Goal: Navigation & Orientation: Understand site structure

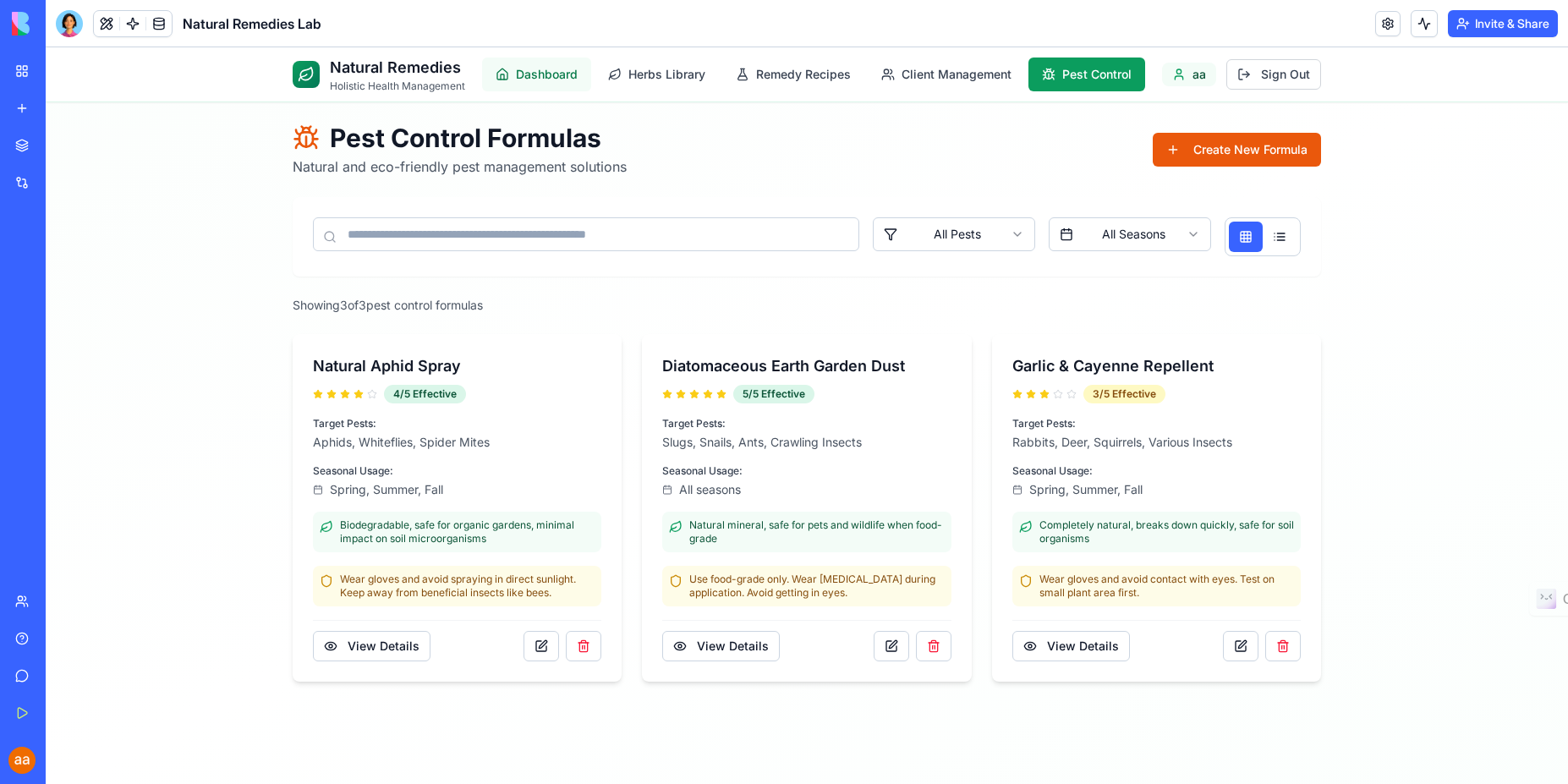
click at [555, 77] on span "Dashboard" at bounding box center [546, 74] width 62 height 17
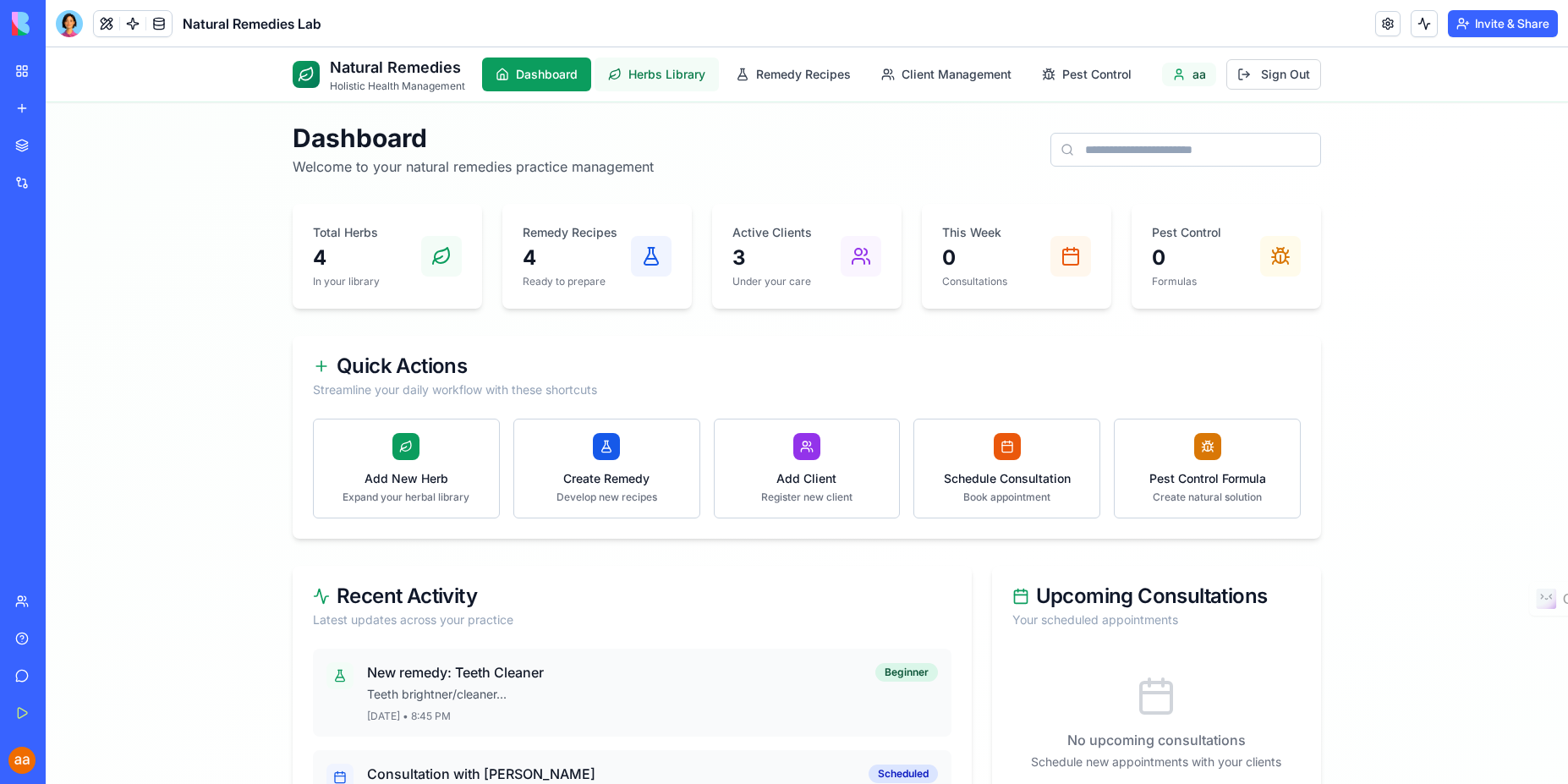
click at [694, 72] on span "Herbs Library" at bounding box center [667, 74] width 77 height 17
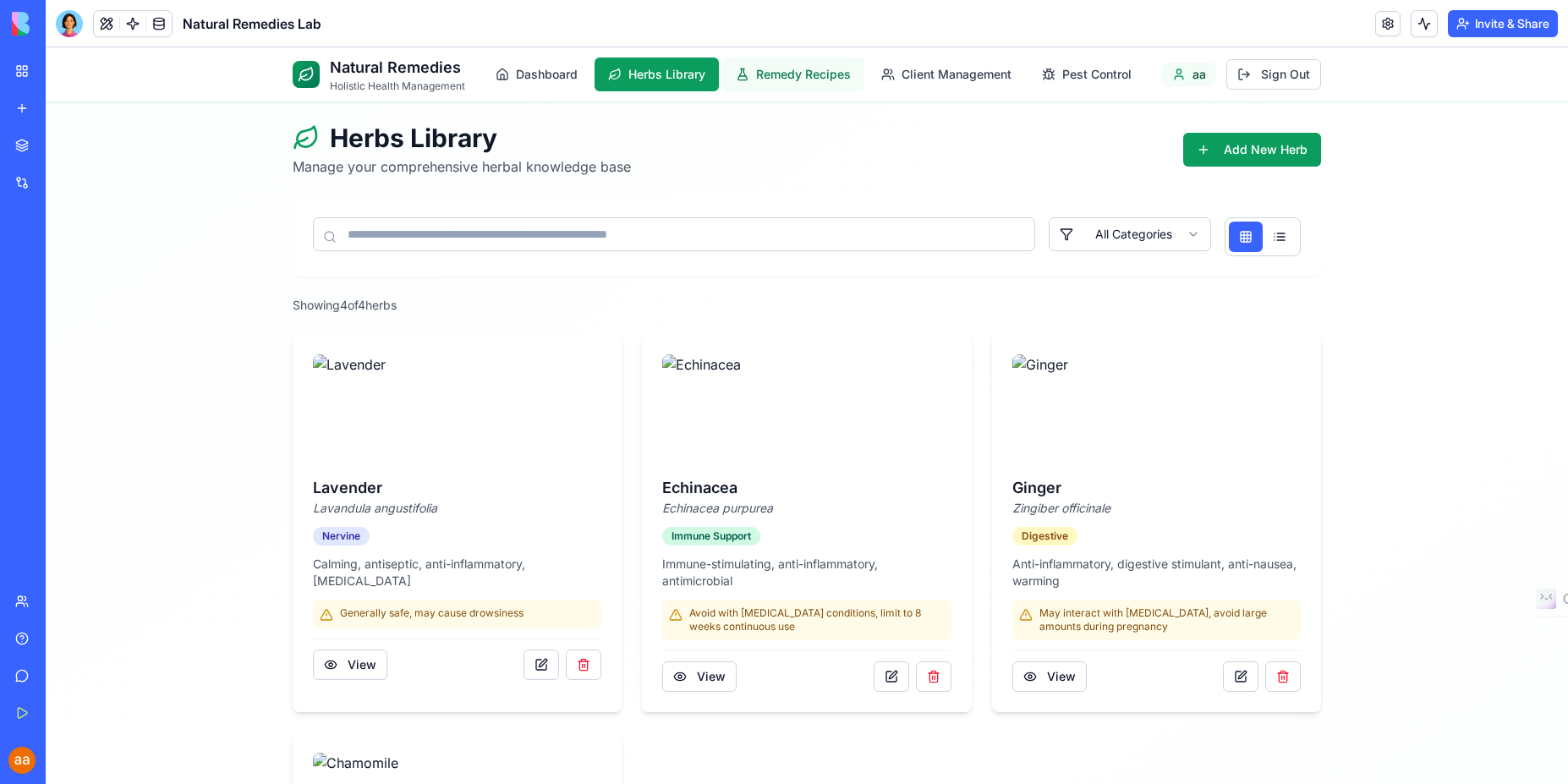
click at [776, 72] on span "Remedy Recipes" at bounding box center [804, 74] width 95 height 17
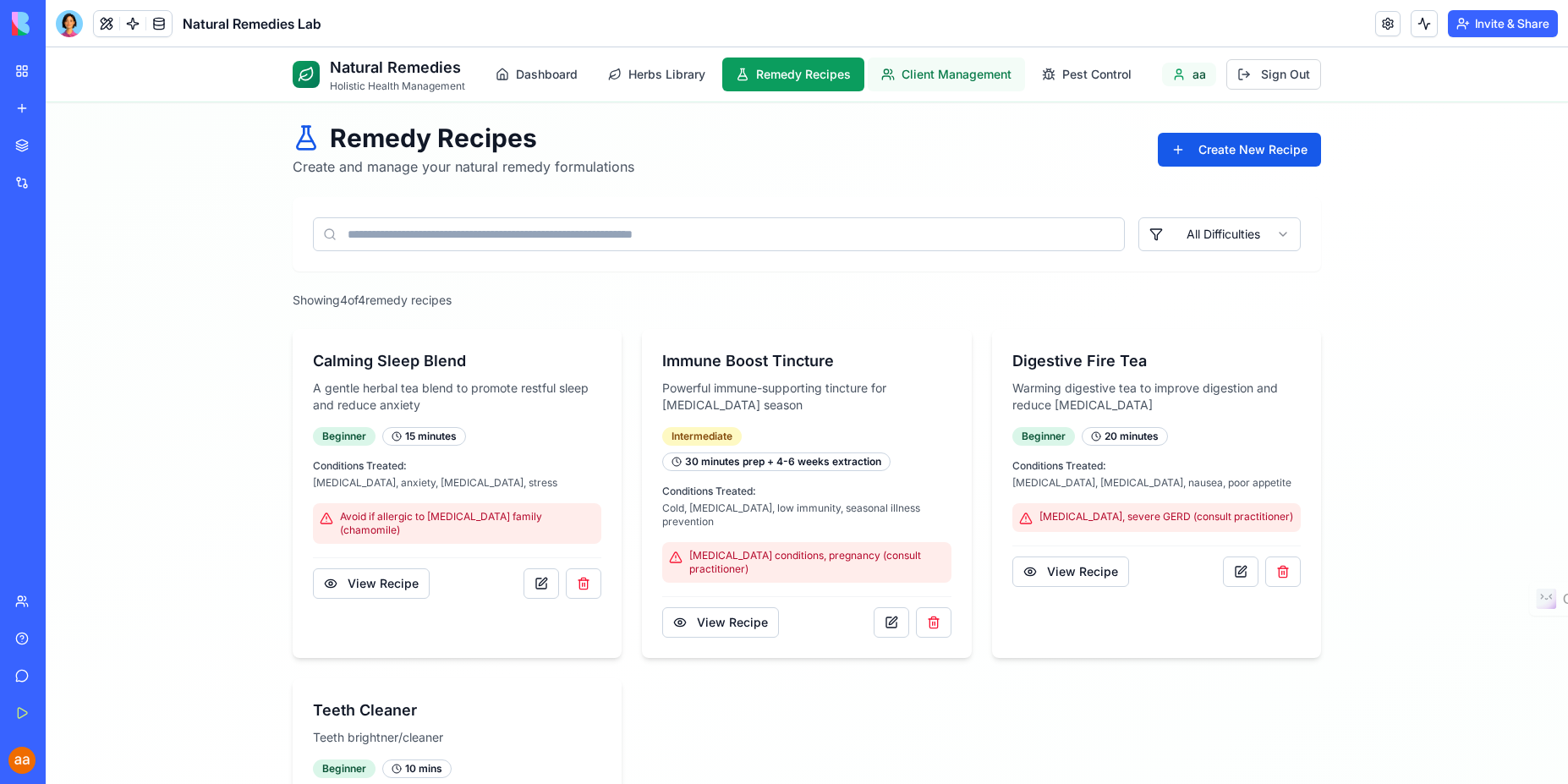
click at [937, 71] on span "Client Management" at bounding box center [956, 74] width 110 height 17
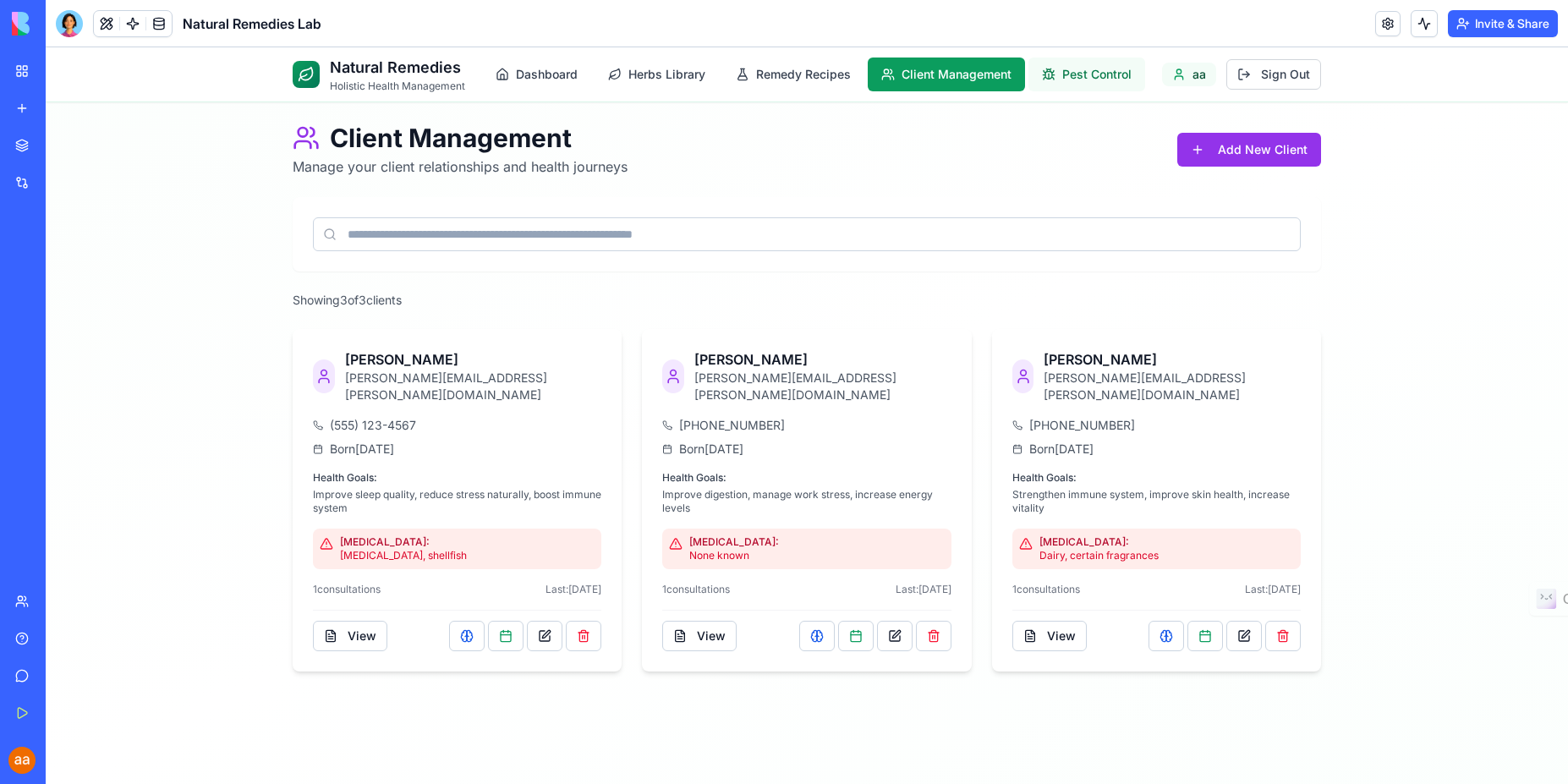
click at [1093, 71] on span "Pest Control" at bounding box center [1096, 74] width 69 height 17
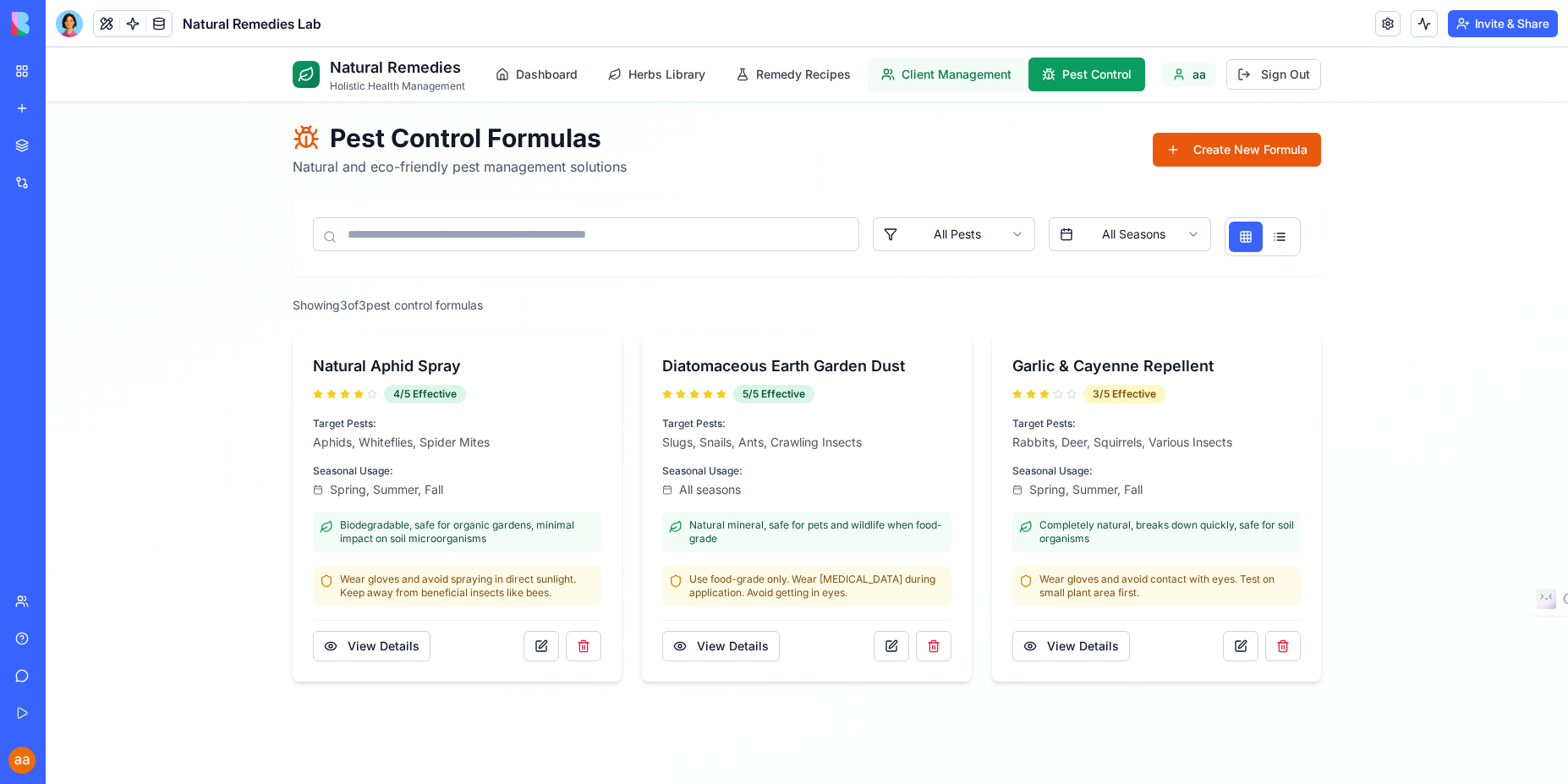
click at [919, 74] on span "Client Management" at bounding box center [956, 74] width 110 height 17
